Goal: Transaction & Acquisition: Purchase product/service

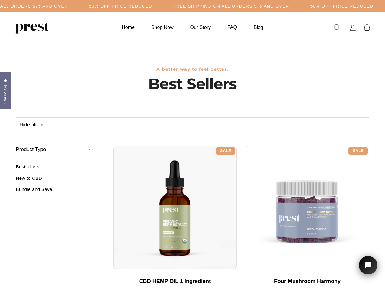
click at [192, 145] on div "**********" at bounding box center [241, 143] width 256 height 5
click at [152, 6] on h5 "50% OFF PRICE REDUCED" at bounding box center [120, 6] width 63 height 5
click at [32, 125] on button "Hide filters" at bounding box center [31, 124] width 31 height 14
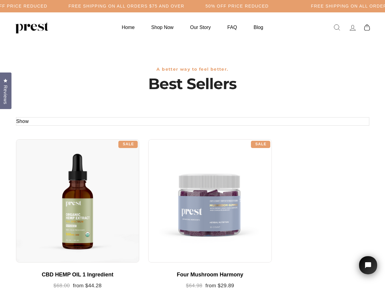
click at [54, 180] on div at bounding box center [77, 200] width 123 height 123
click at [54, 191] on div at bounding box center [77, 200] width 123 height 123
click at [6, 90] on span "Reviews" at bounding box center [6, 94] width 8 height 19
click at [368, 265] on icon "Open chat widget" at bounding box center [371, 264] width 9 height 9
